Goal: Task Accomplishment & Management: Use online tool/utility

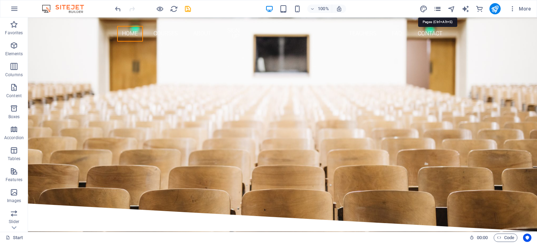
click at [437, 9] on icon "pages" at bounding box center [437, 9] width 8 height 8
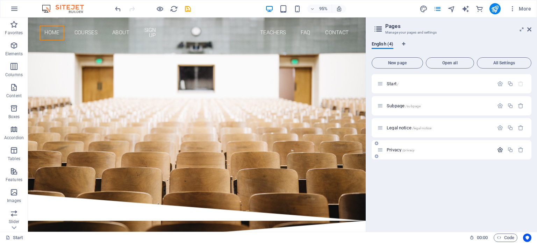
click at [500, 151] on icon "button" at bounding box center [500, 150] width 6 height 6
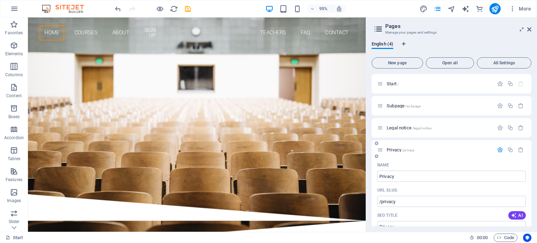
click at [498, 149] on icon "button" at bounding box center [500, 150] width 6 height 6
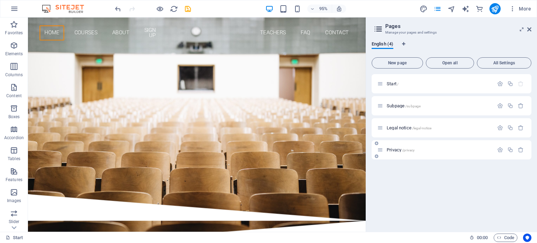
click at [412, 149] on span "/privacy" at bounding box center [408, 150] width 13 height 4
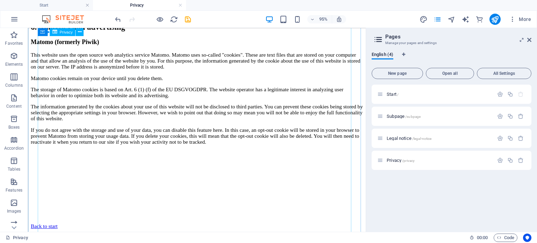
scroll to position [1688, 0]
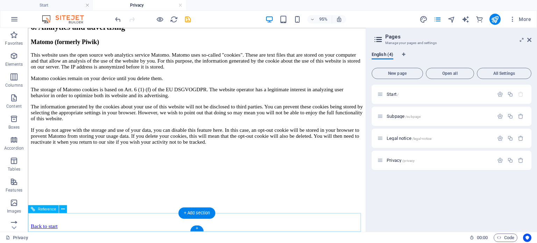
click at [51, 233] on div "Back to start" at bounding box center [206, 236] width 350 height 6
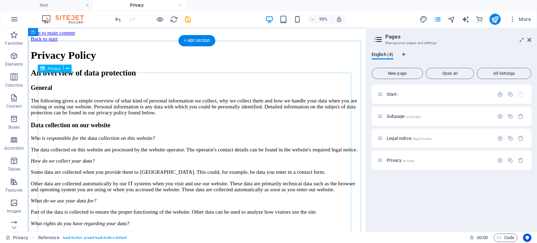
scroll to position [0, 0]
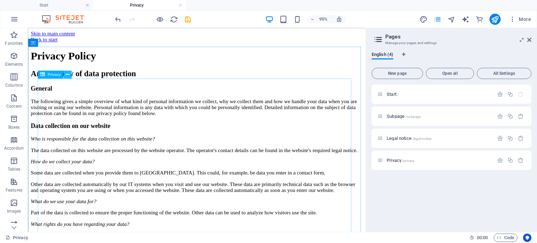
click at [67, 75] on icon at bounding box center [67, 74] width 3 height 7
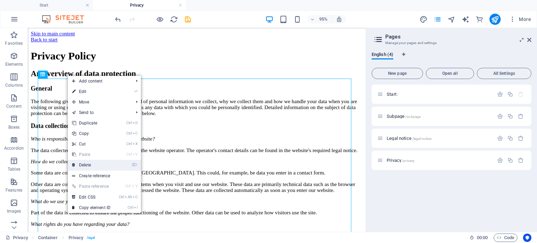
click at [89, 163] on link "⌦ Delete" at bounding box center [91, 165] width 47 height 10
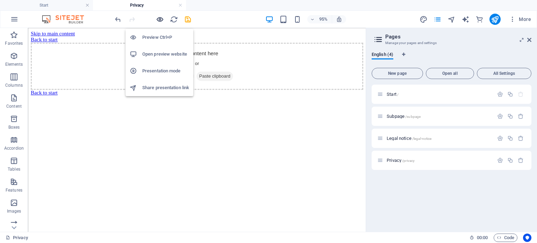
click at [161, 20] on icon "button" at bounding box center [160, 19] width 8 height 8
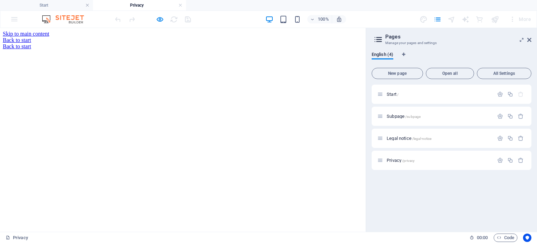
click at [31, 39] on link "Back to start" at bounding box center [17, 40] width 28 height 6
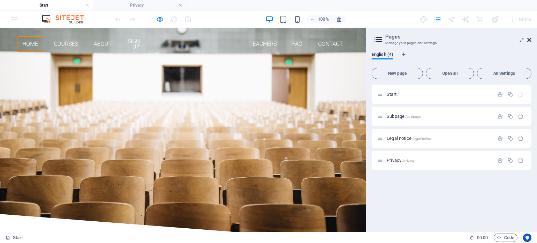
click at [527, 40] on icon at bounding box center [529, 40] width 4 height 6
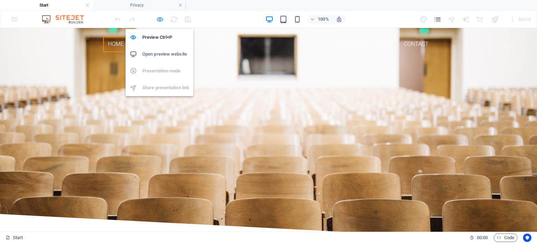
click at [159, 20] on icon "button" at bounding box center [160, 19] width 8 height 8
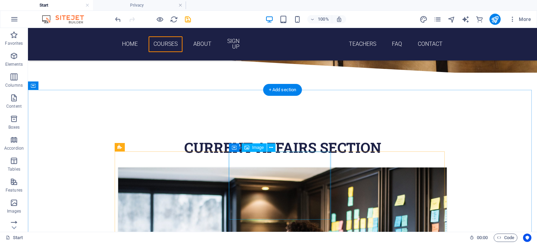
scroll to position [175, 0]
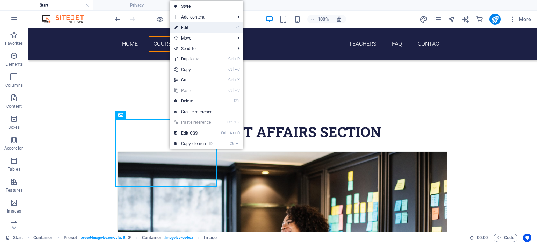
click at [189, 29] on link "⏎ Edit" at bounding box center [193, 27] width 47 height 10
select select "%"
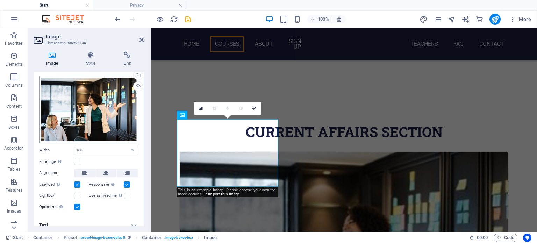
scroll to position [20, 0]
